Goal: Information Seeking & Learning: Learn about a topic

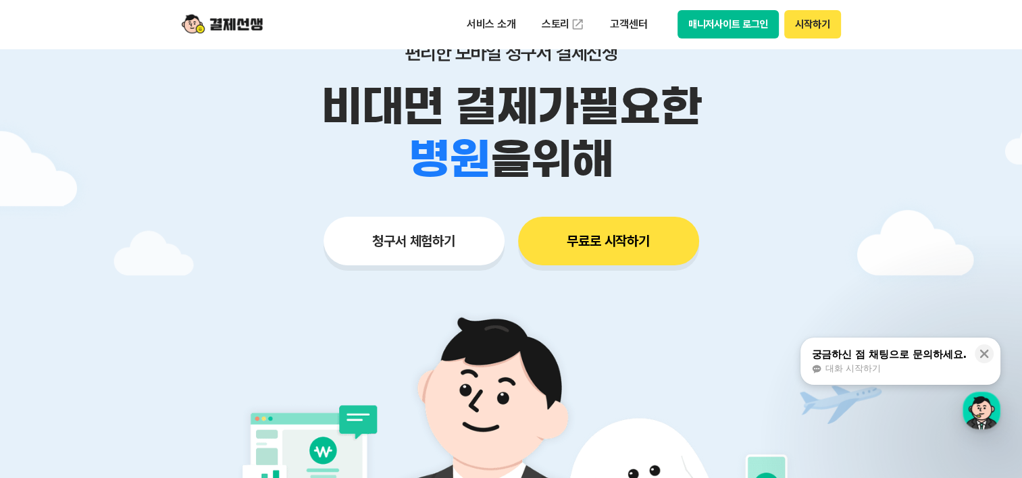
scroll to position [270, 0]
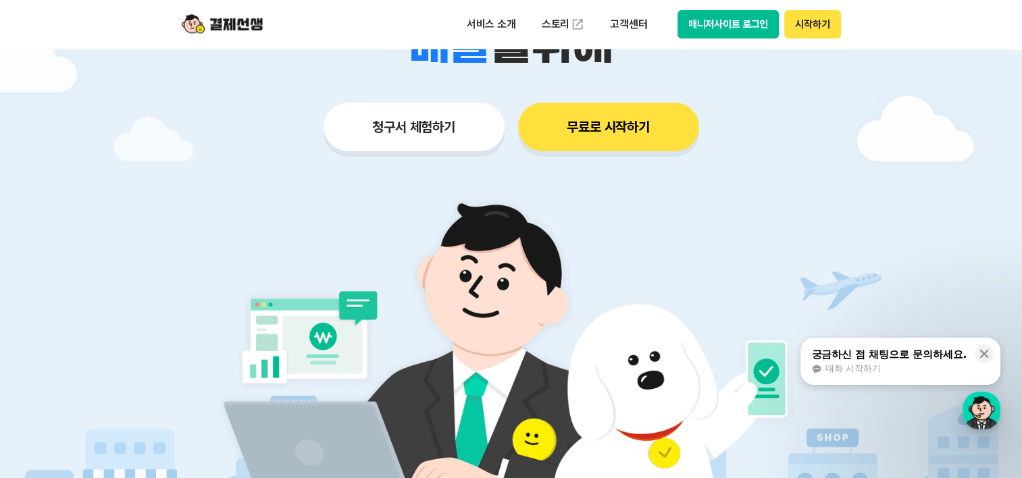
click at [392, 114] on button "청구서 체험하기" at bounding box center [414, 127] width 181 height 49
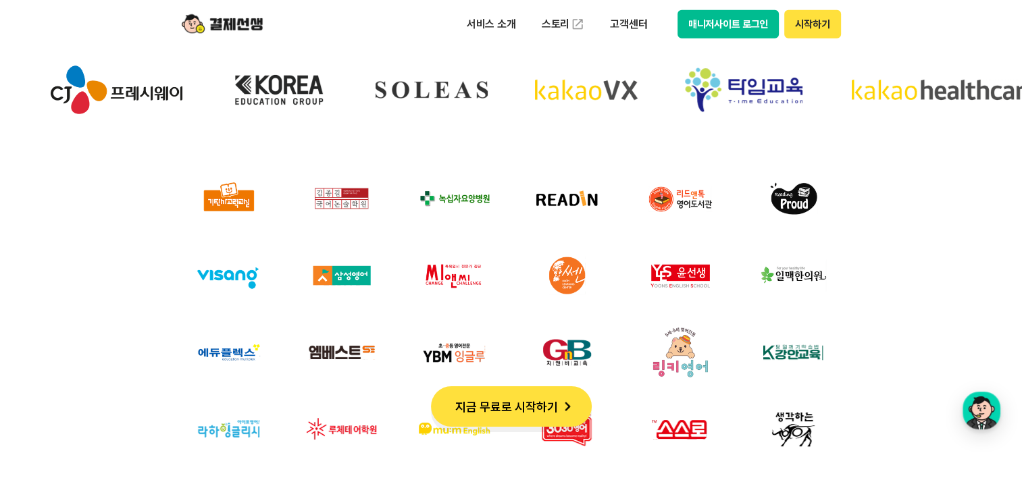
scroll to position [4525, 0]
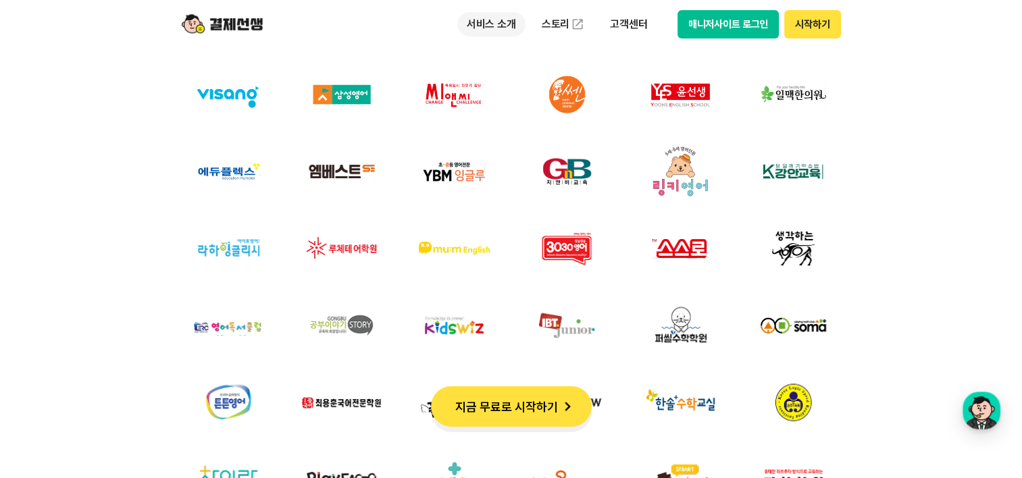
click at [494, 28] on p "서비스 소개" at bounding box center [491, 24] width 68 height 24
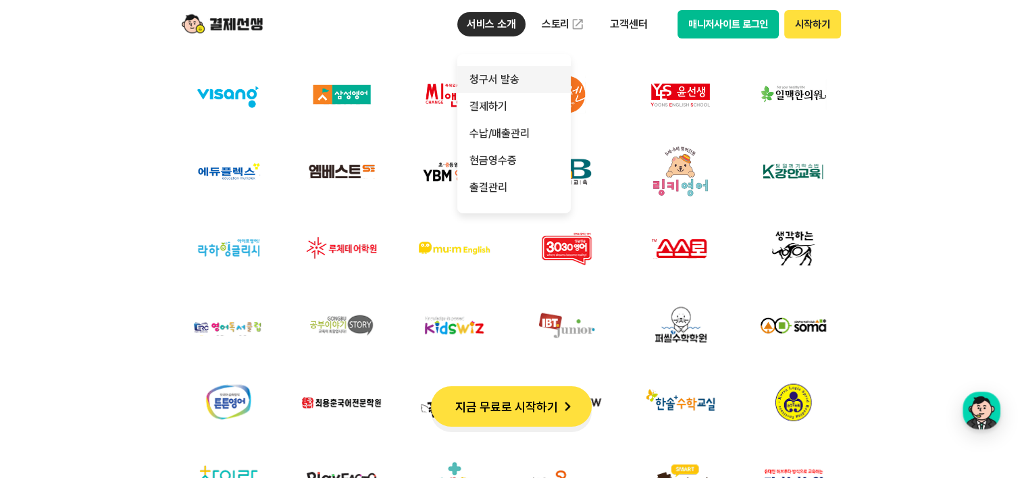
click at [499, 84] on link "청구서 발송" at bounding box center [513, 79] width 113 height 27
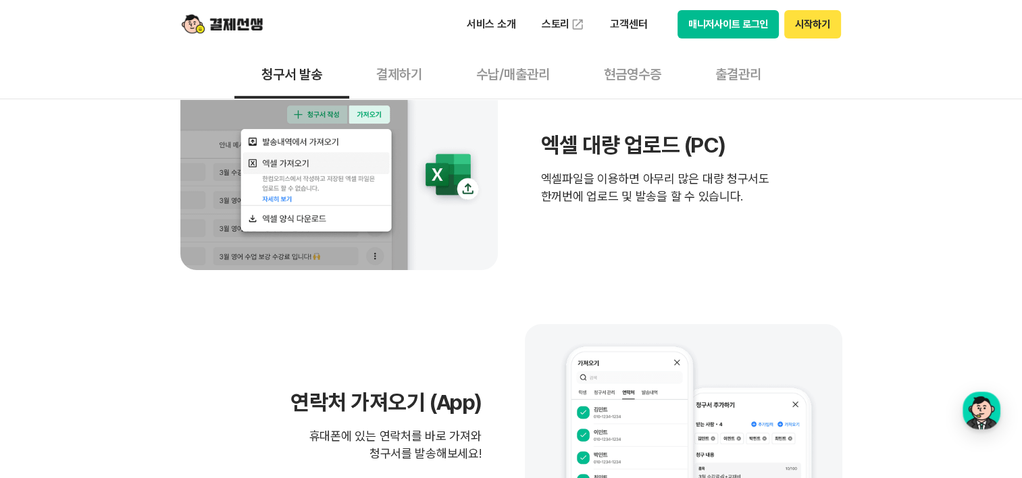
scroll to position [405, 0]
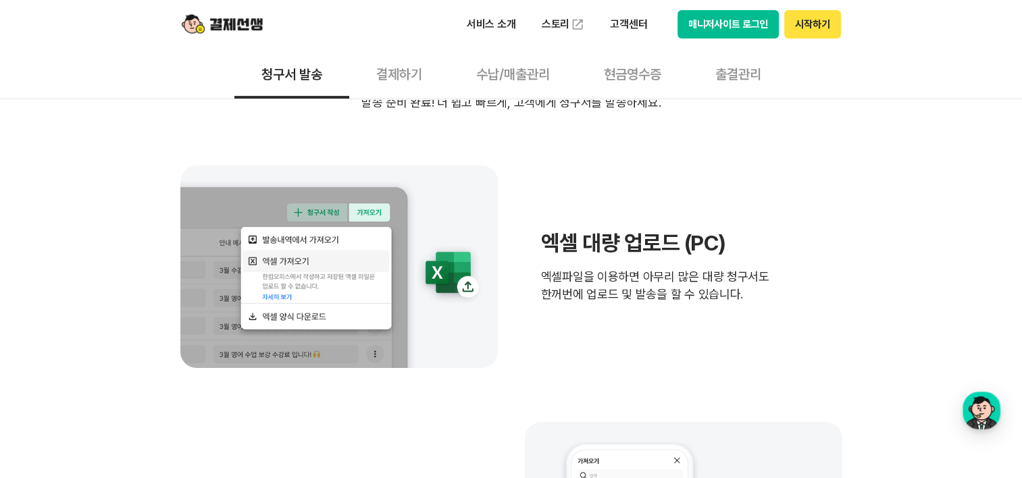
click at [507, 74] on button "수납/매출관리" at bounding box center [513, 74] width 128 height 50
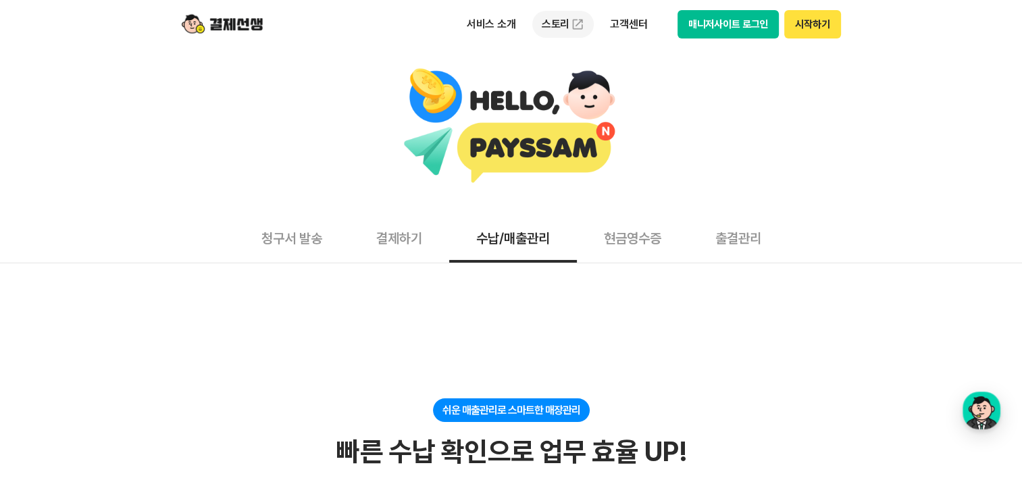
click at [548, 25] on link "스토리" at bounding box center [563, 24] width 62 height 27
drag, startPoint x: 281, startPoint y: 217, endPoint x: 284, endPoint y: 234, distance: 16.4
click at [281, 219] on button "청구서 발송" at bounding box center [291, 238] width 115 height 50
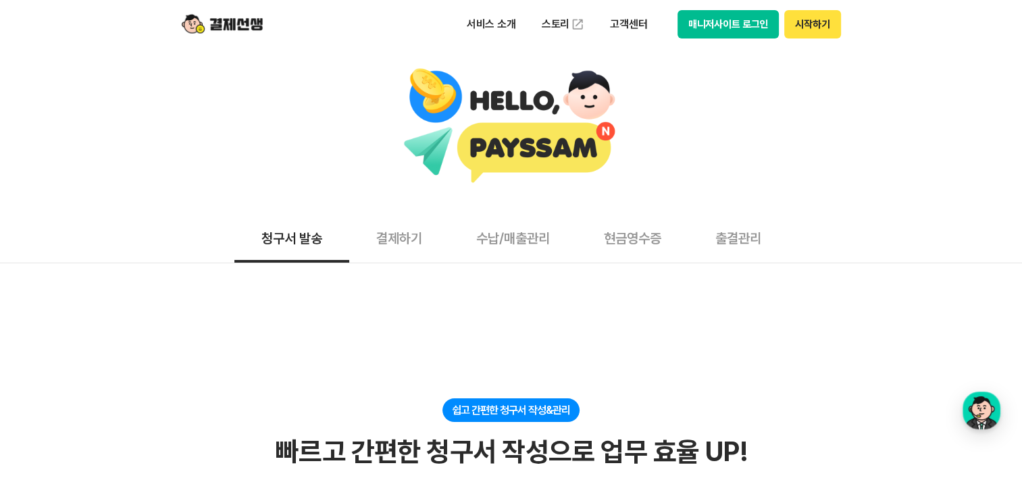
click at [287, 240] on button "청구서 발송" at bounding box center [291, 238] width 115 height 50
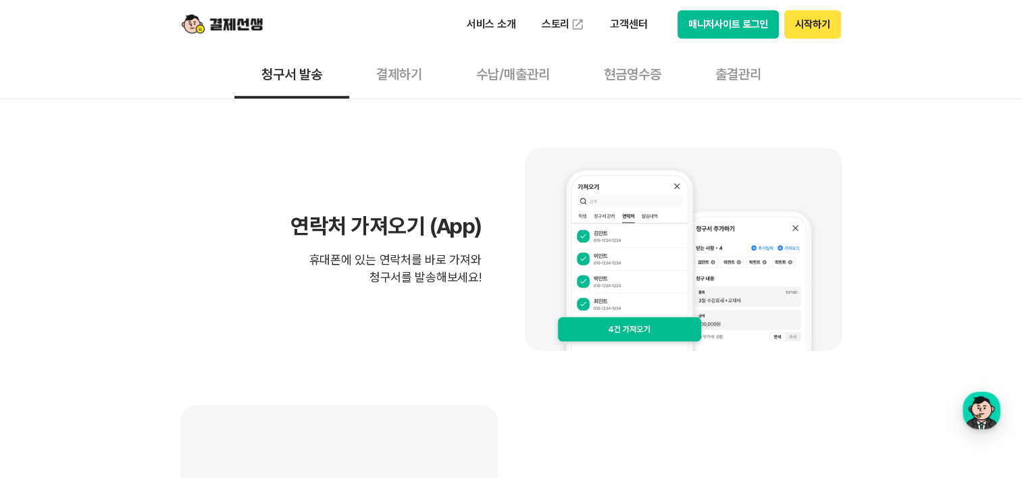
scroll to position [608, 0]
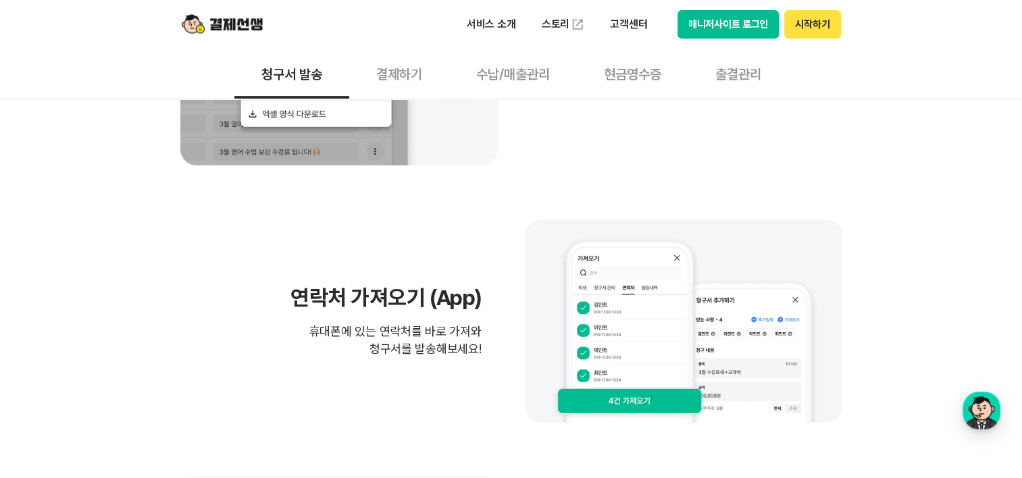
click at [392, 70] on button "결제하기" at bounding box center [399, 74] width 100 height 50
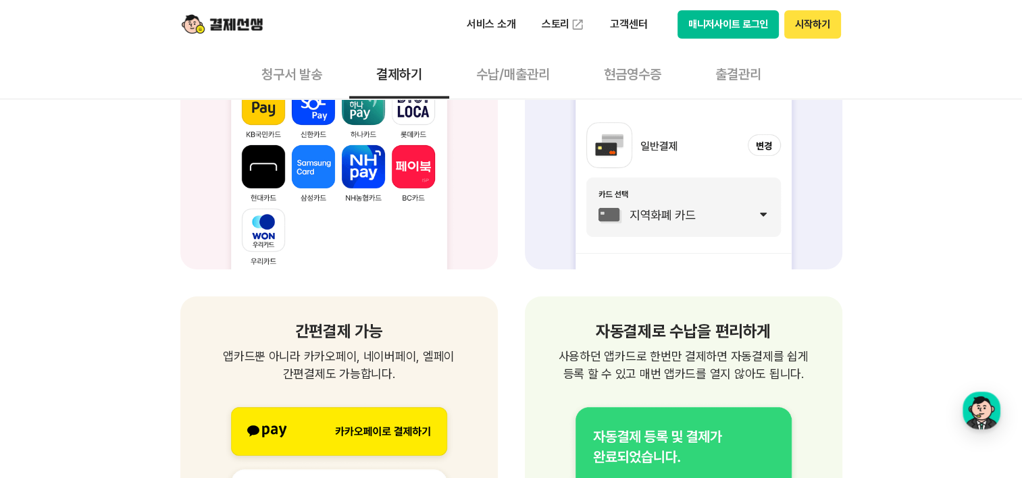
scroll to position [1486, 0]
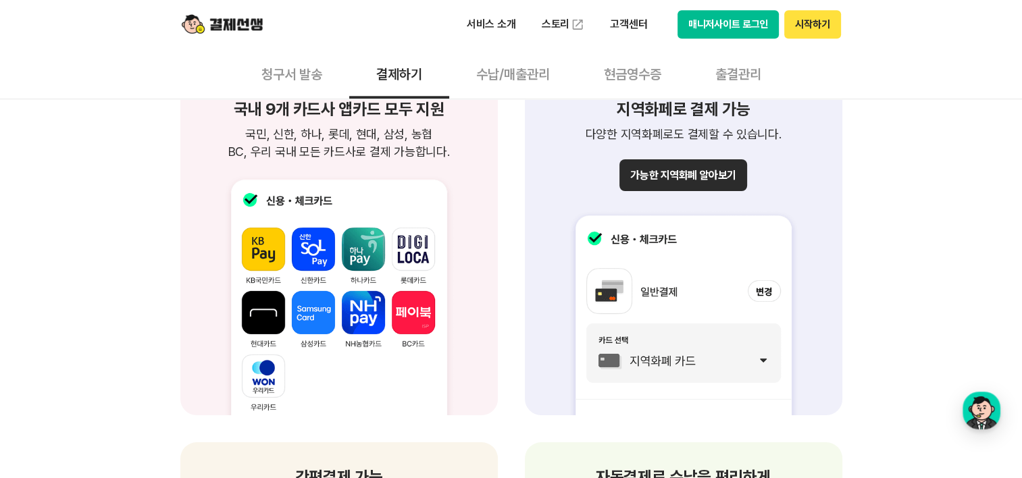
click at [513, 80] on button "수납/매출관리" at bounding box center [513, 74] width 128 height 50
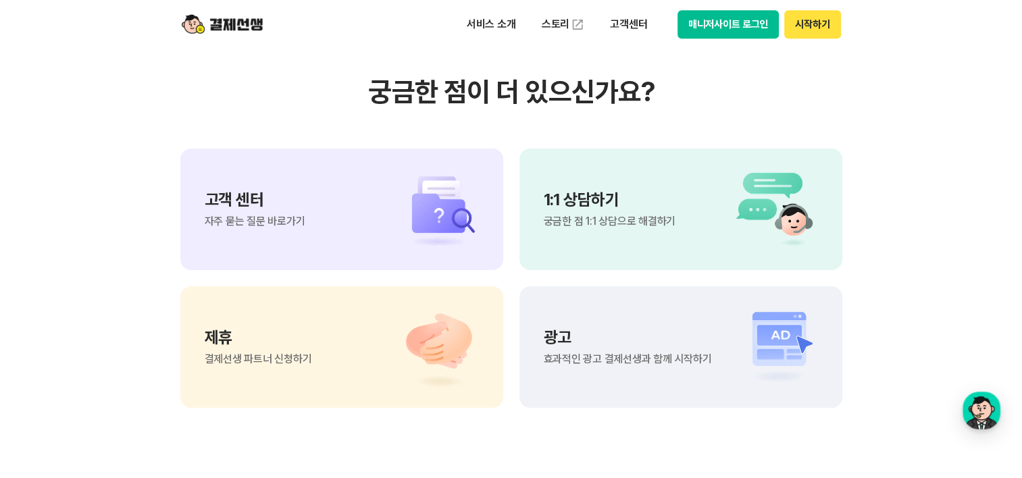
scroll to position [1756, 0]
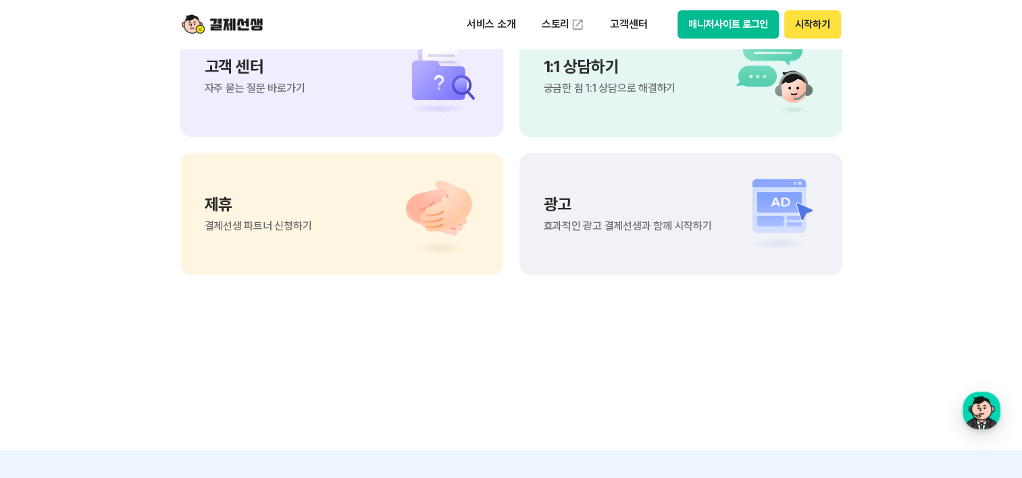
click at [247, 221] on span "결제선생 파트너 신청하기" at bounding box center [258, 226] width 107 height 11
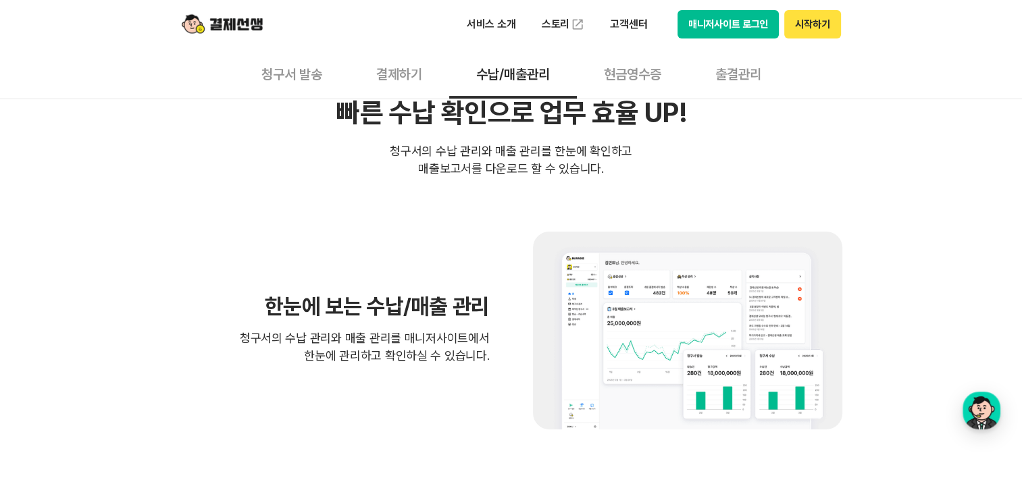
scroll to position [338, 0]
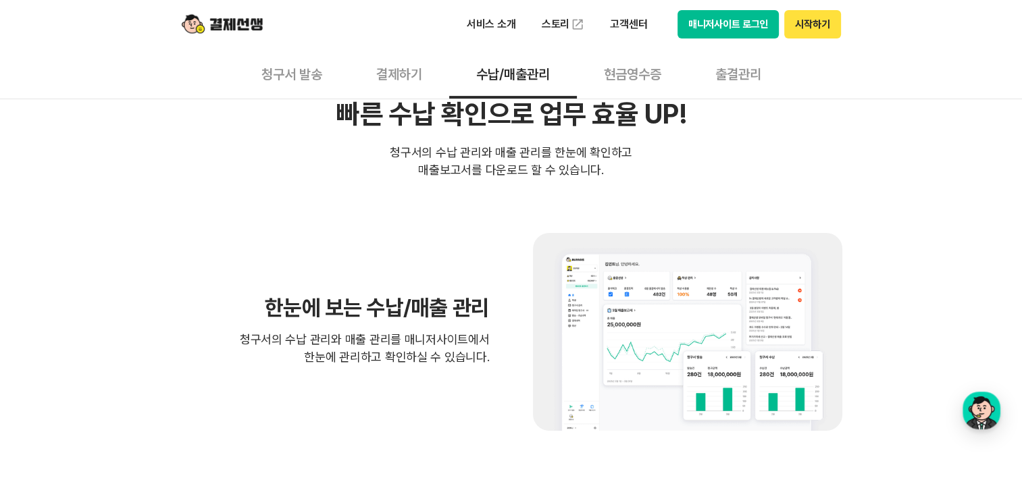
drag, startPoint x: 625, startPoint y: 72, endPoint x: 611, endPoint y: 97, distance: 28.1
click at [621, 73] on button "현금영수증" at bounding box center [632, 74] width 111 height 50
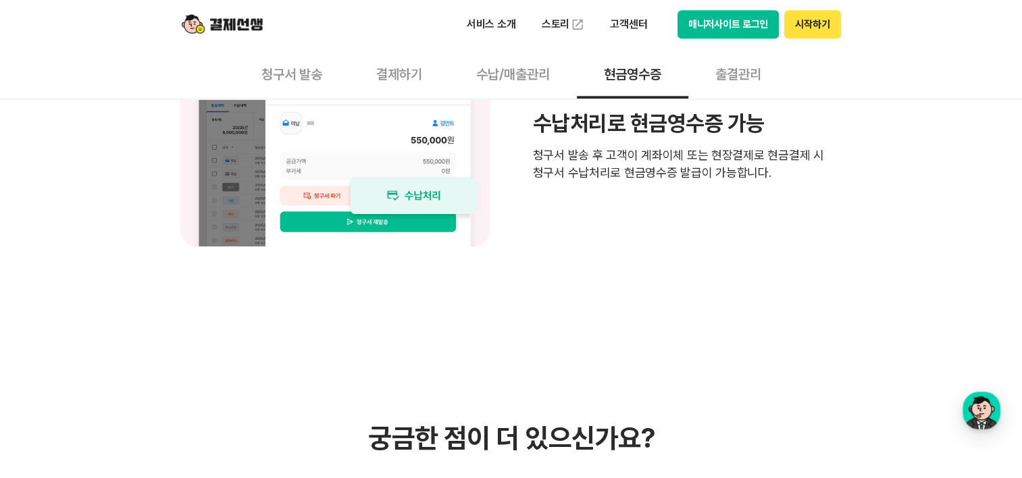
scroll to position [1148, 0]
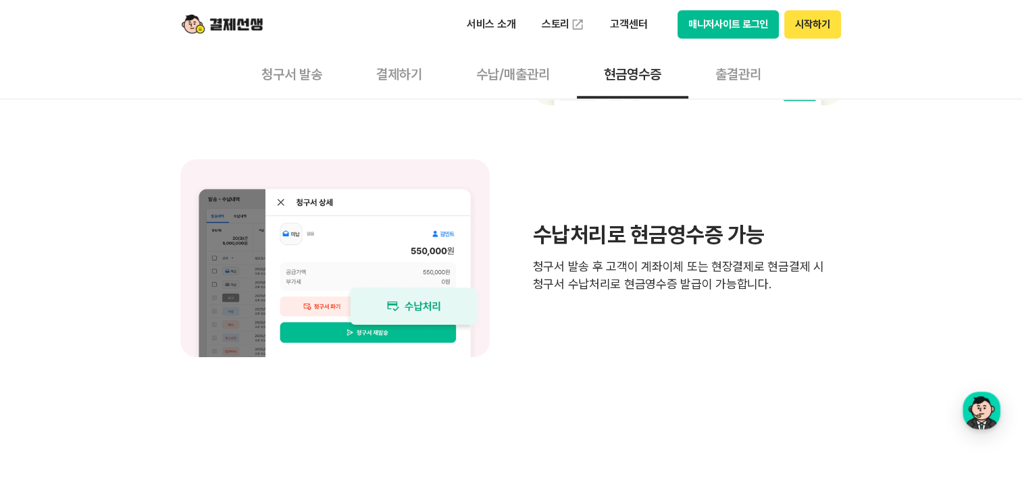
click at [746, 70] on button "출결관리" at bounding box center [738, 74] width 100 height 50
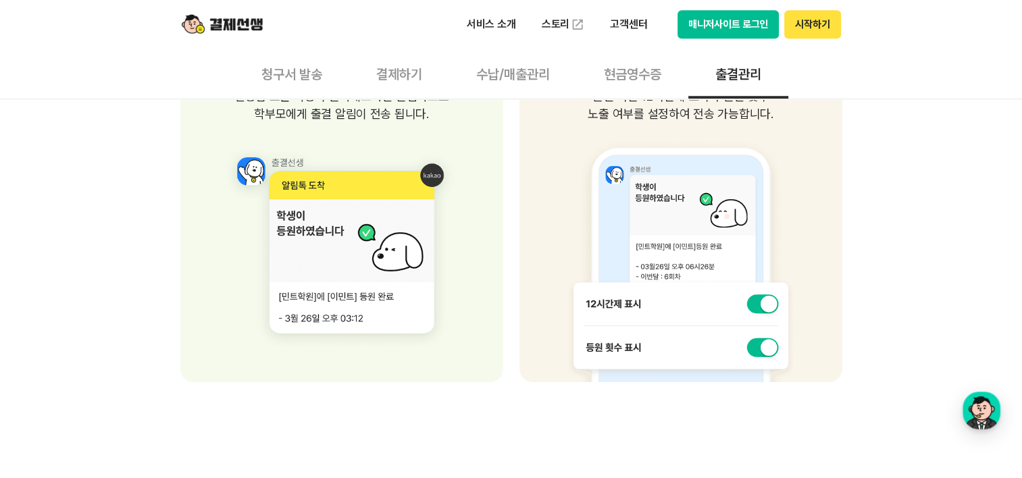
scroll to position [946, 0]
